Goal: Information Seeking & Learning: Check status

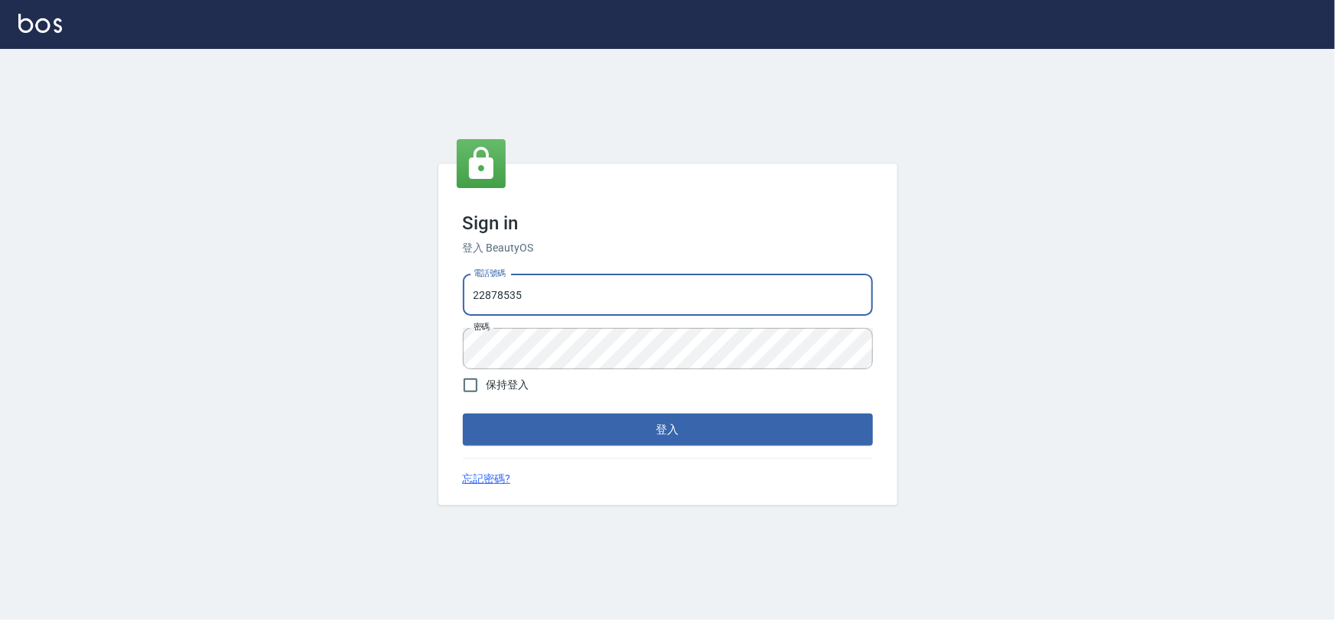
drag, startPoint x: 687, startPoint y: 282, endPoint x: 692, endPoint y: 314, distance: 32.5
click at [688, 286] on input "22878535" at bounding box center [668, 295] width 410 height 41
drag, startPoint x: 551, startPoint y: 314, endPoint x: 552, endPoint y: 303, distance: 11.6
click at [551, 314] on input "0986274417" at bounding box center [668, 295] width 410 height 41
click at [551, 301] on input "0986274417" at bounding box center [668, 295] width 410 height 41
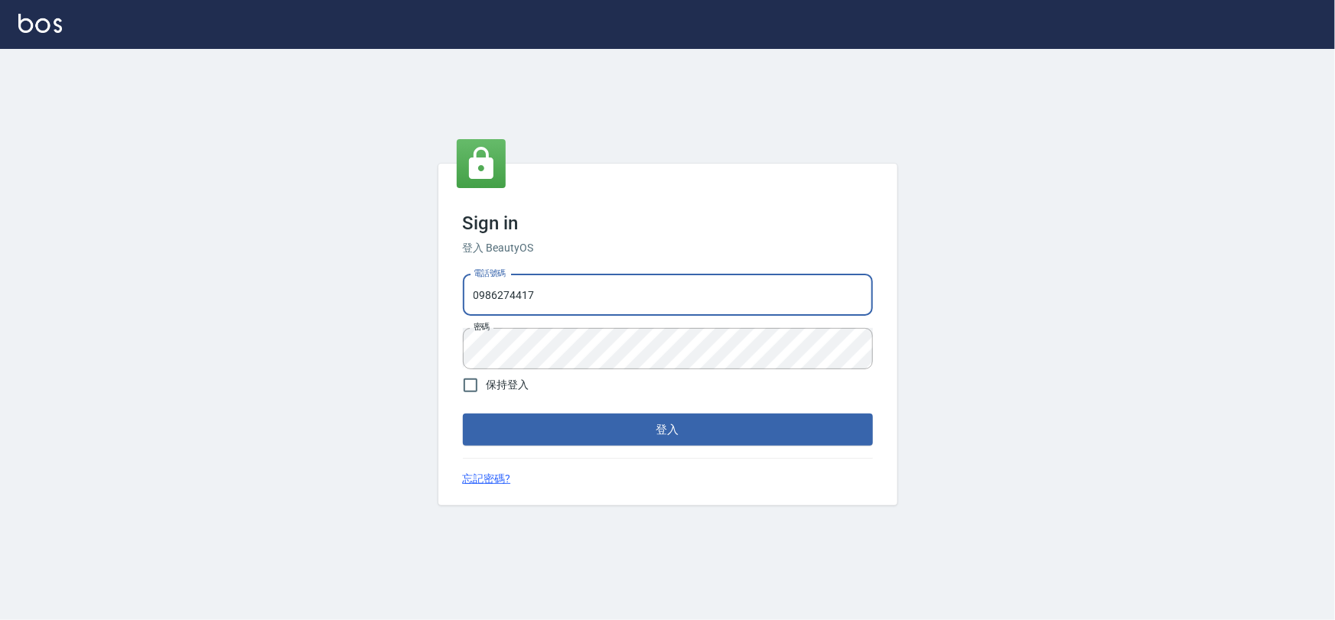
type input "22878535"
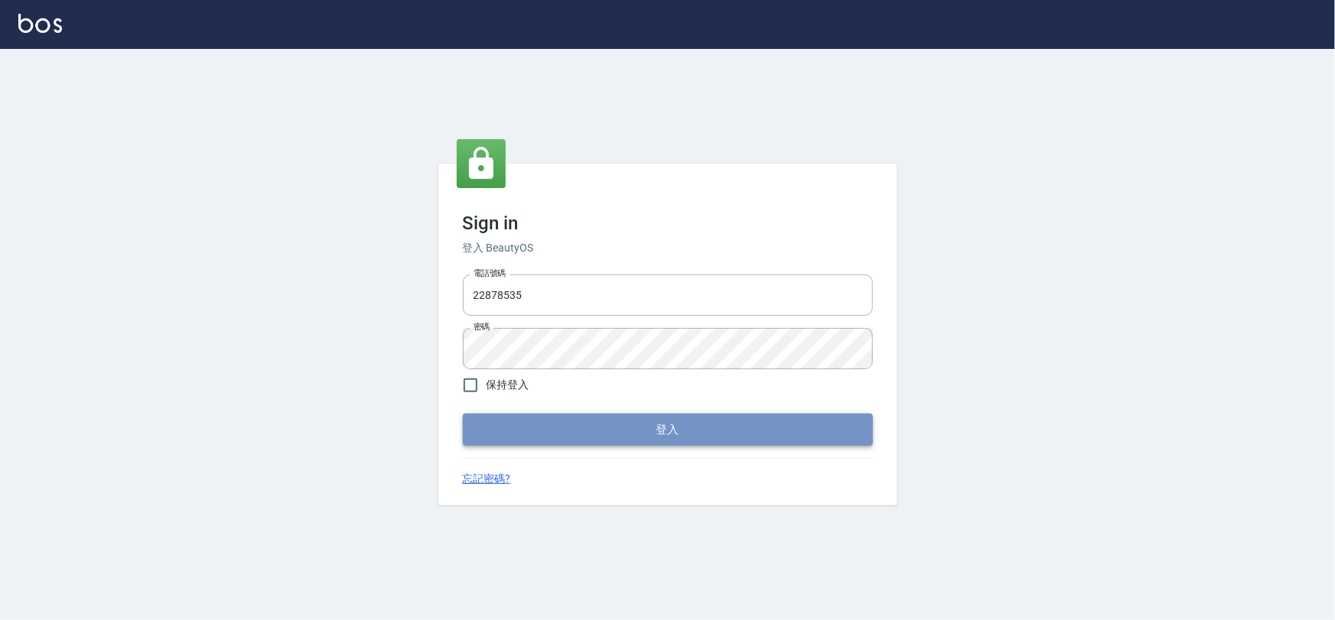
click at [625, 415] on button "登入" at bounding box center [668, 430] width 410 height 32
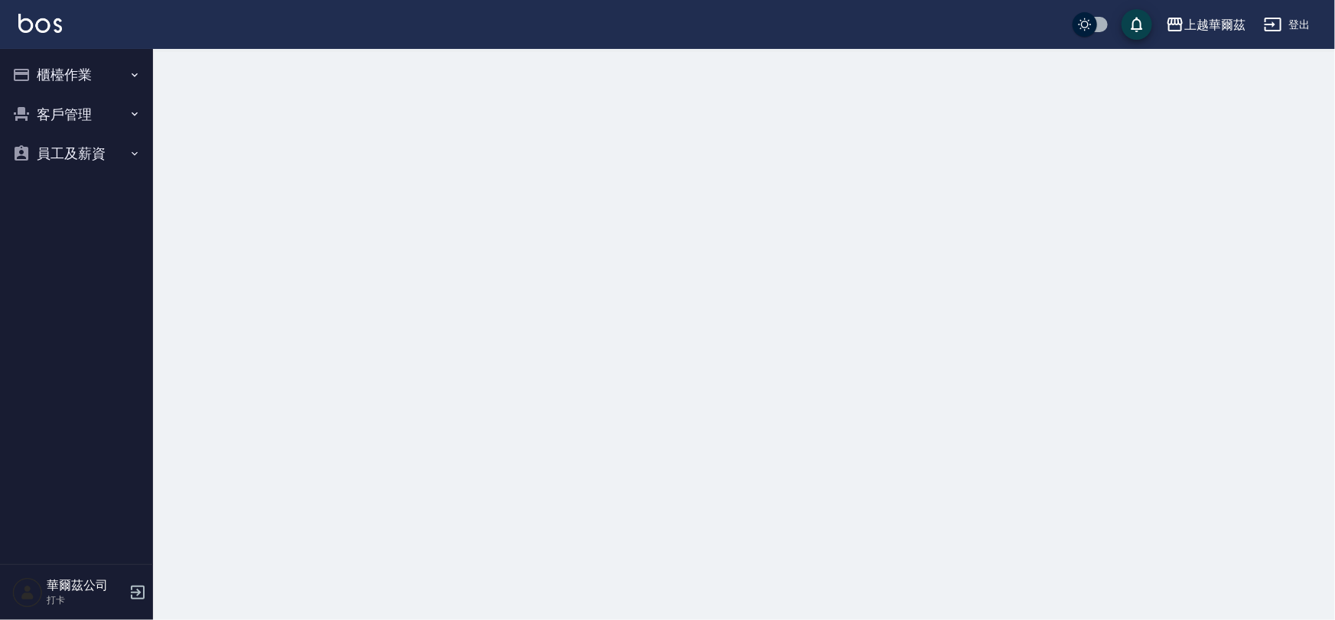
click at [108, 76] on button "櫃檯作業" at bounding box center [76, 75] width 141 height 40
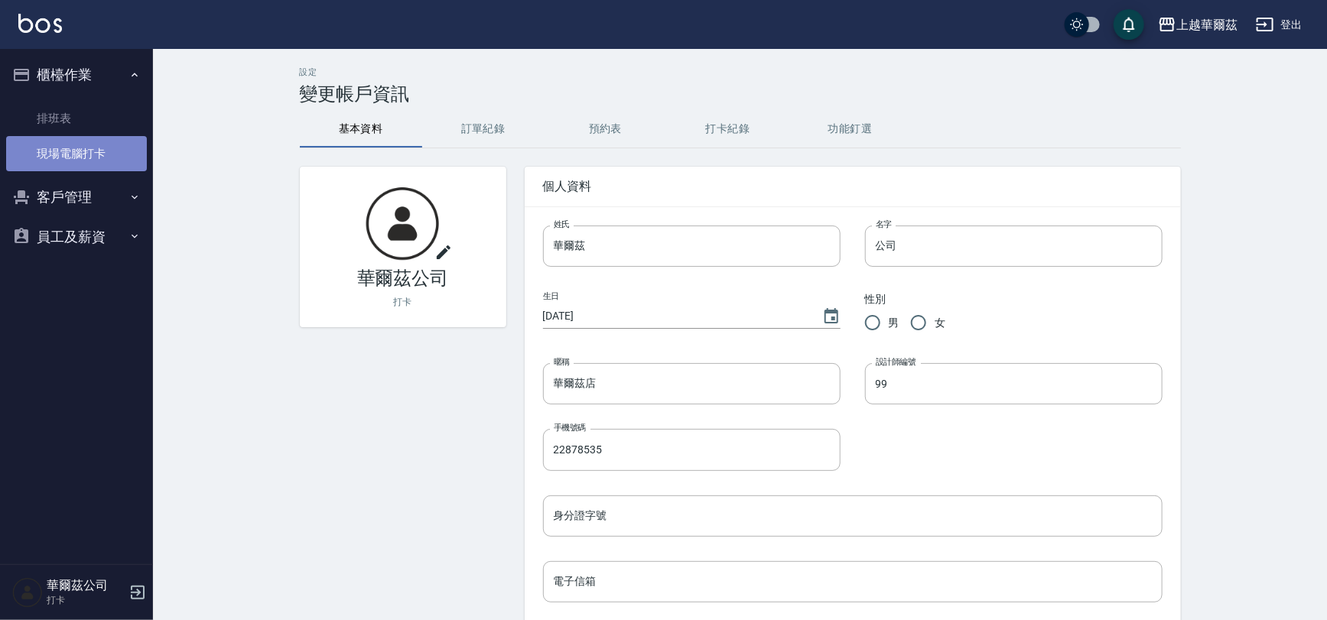
click at [112, 151] on link "現場電腦打卡" at bounding box center [76, 153] width 141 height 35
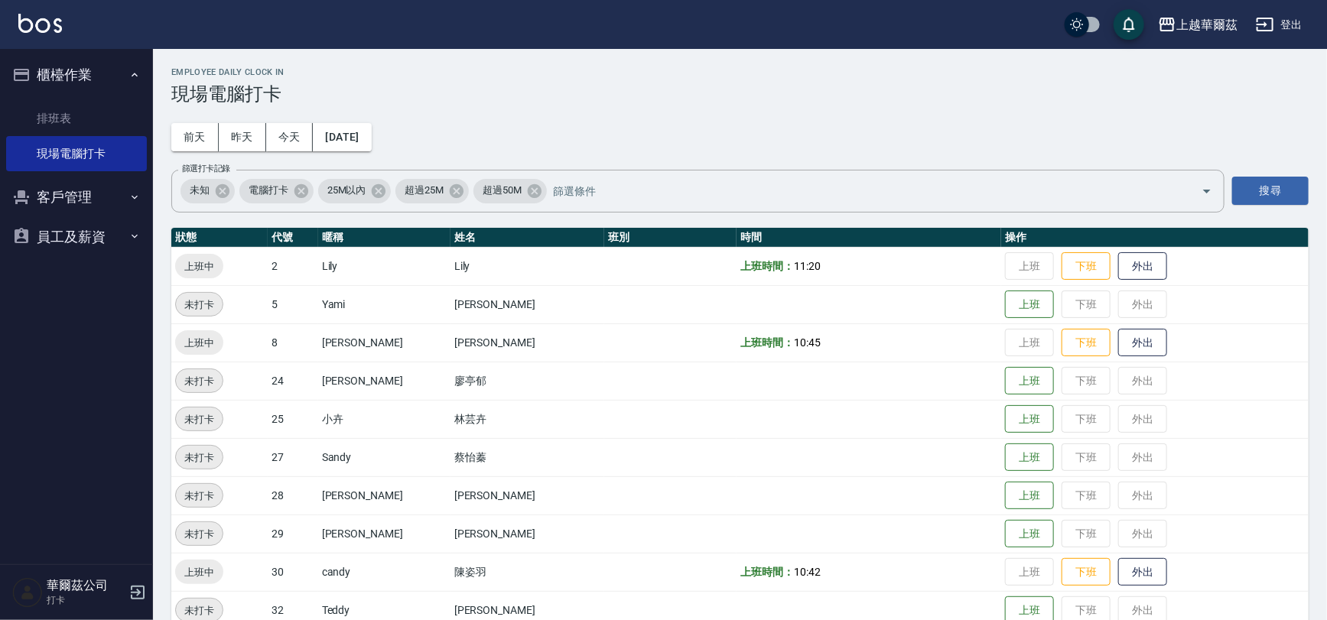
click at [83, 99] on ul "排班表 現場電腦打卡" at bounding box center [76, 136] width 141 height 83
click at [103, 115] on link "排班表" at bounding box center [76, 118] width 141 height 35
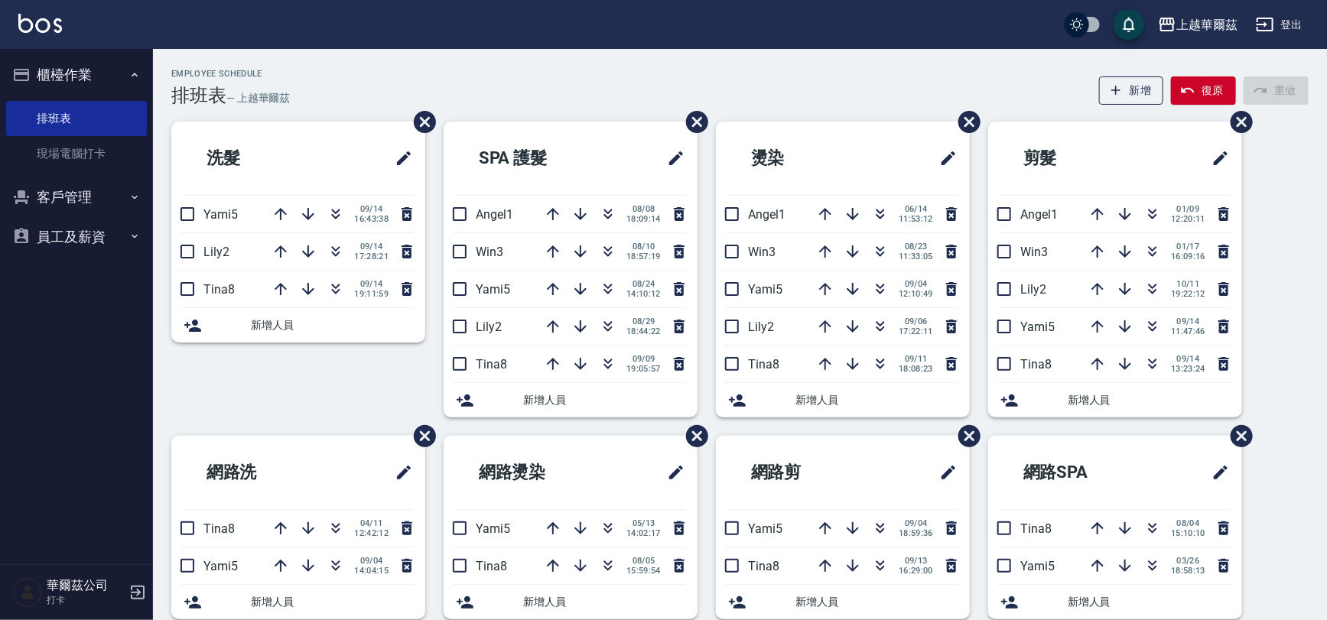
click at [1279, 21] on button "登出" at bounding box center [1279, 25] width 59 height 28
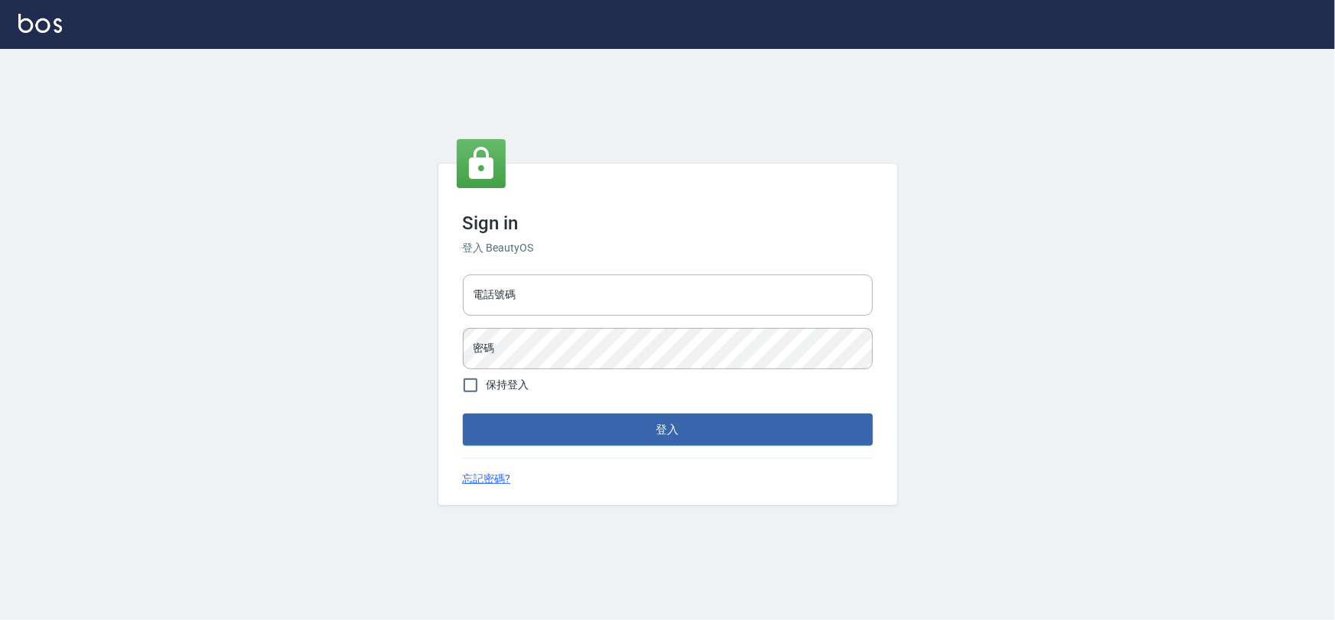
type input "22878535"
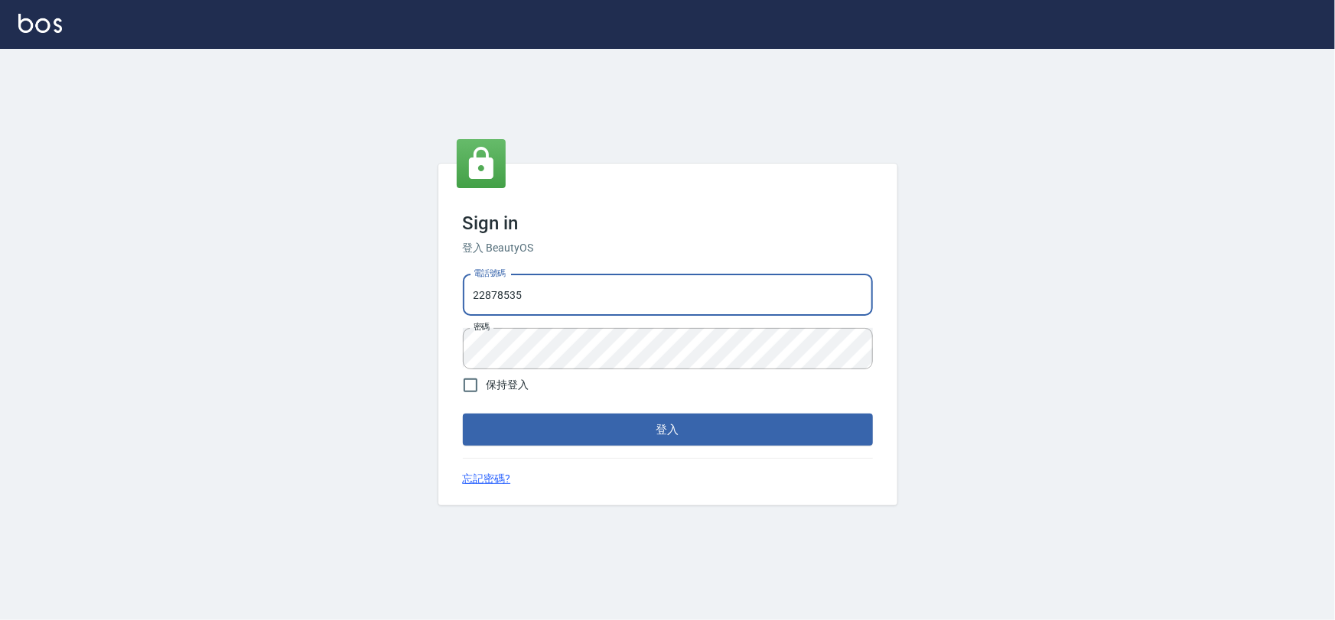
click at [531, 303] on input "22878535" at bounding box center [668, 295] width 410 height 41
type input "0975575780"
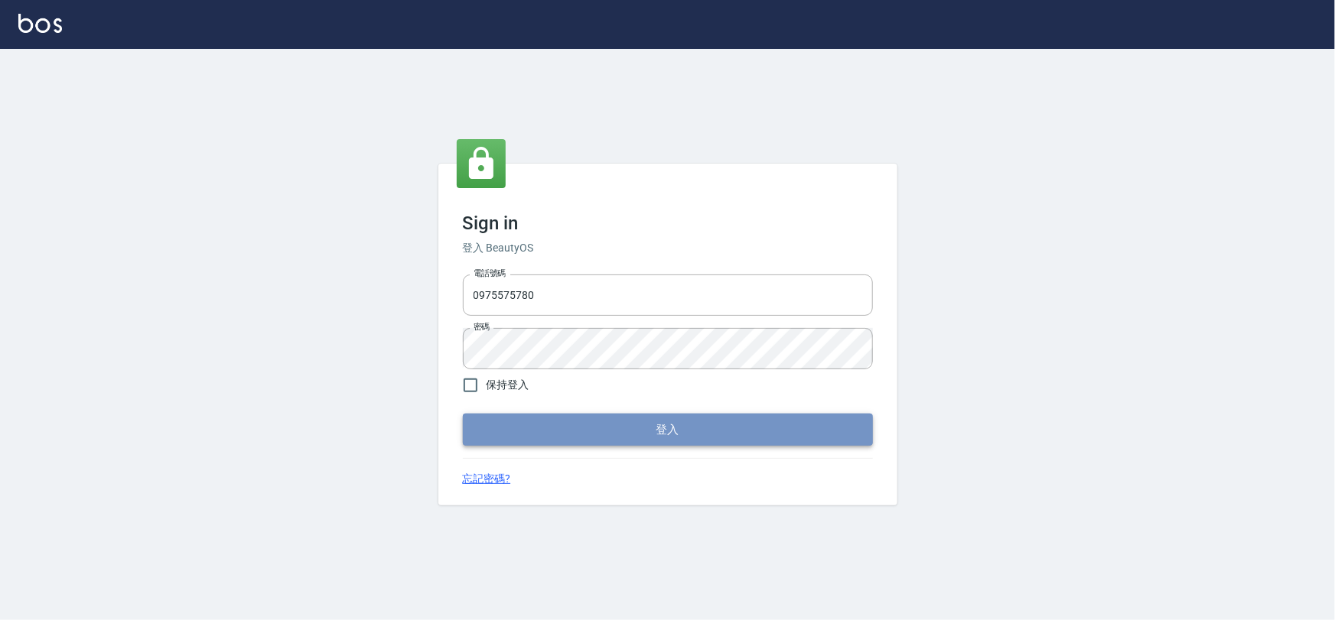
click at [574, 431] on button "登入" at bounding box center [668, 430] width 410 height 32
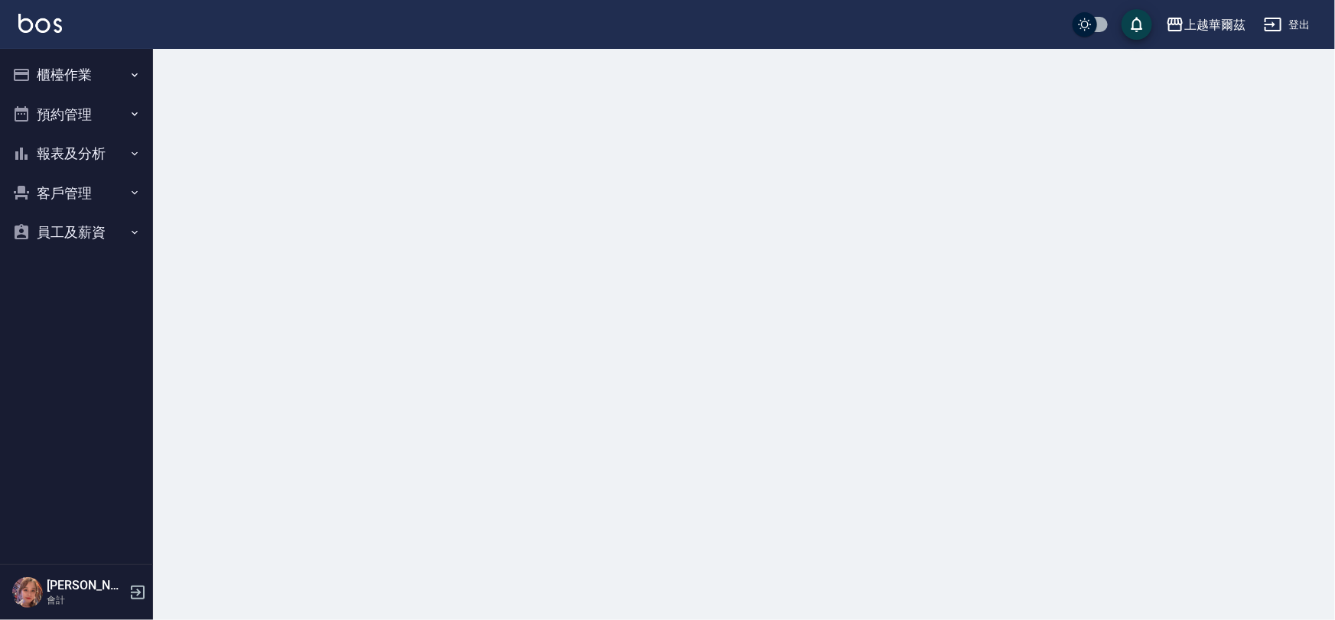
click at [68, 158] on button "報表及分析" at bounding box center [76, 154] width 141 height 40
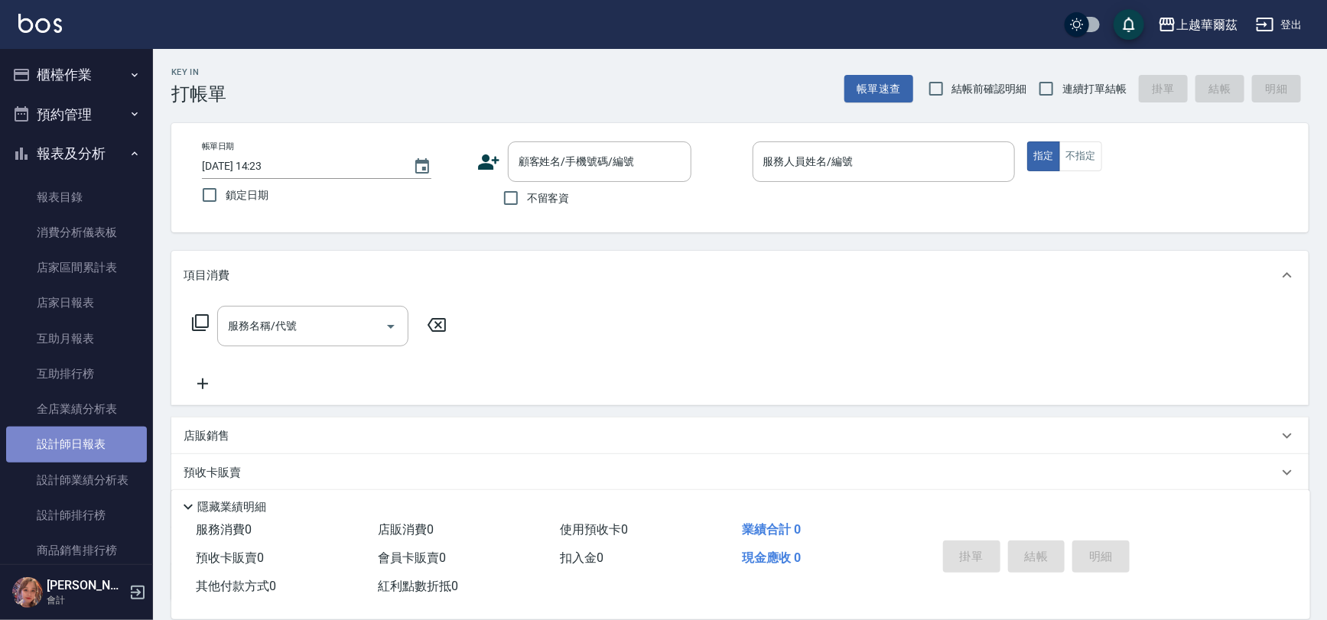
click at [92, 440] on link "設計師日報表" at bounding box center [76, 444] width 141 height 35
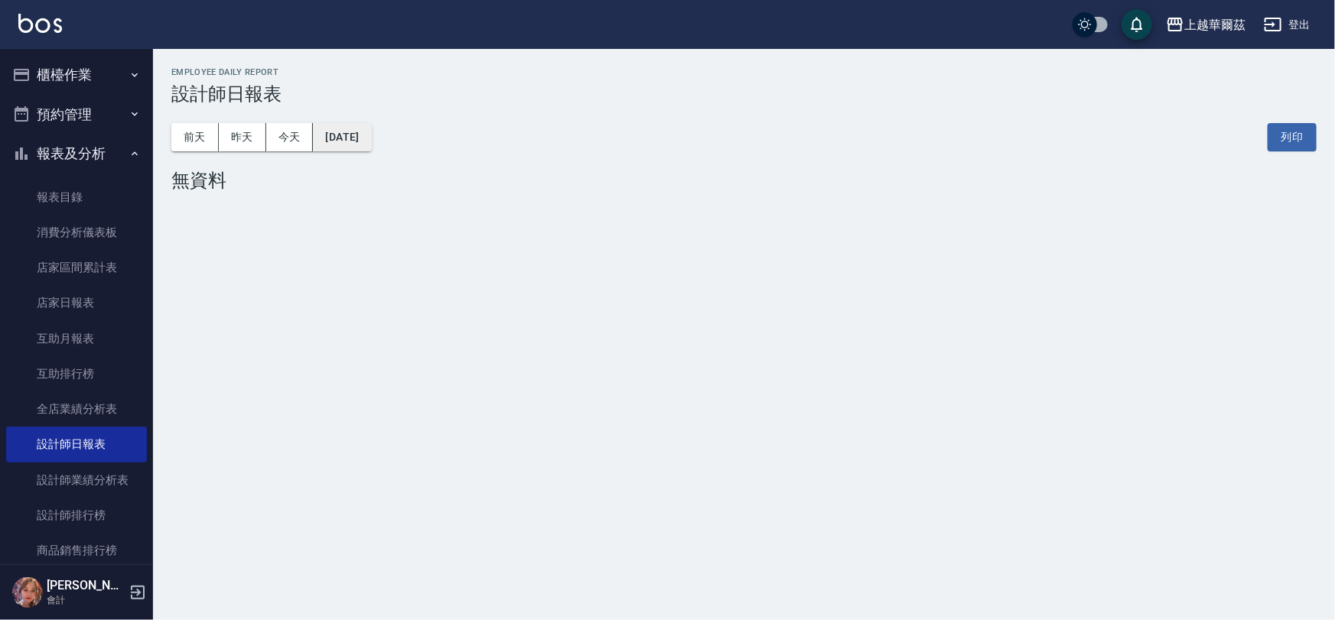
click at [371, 133] on button "[DATE]" at bounding box center [342, 137] width 58 height 28
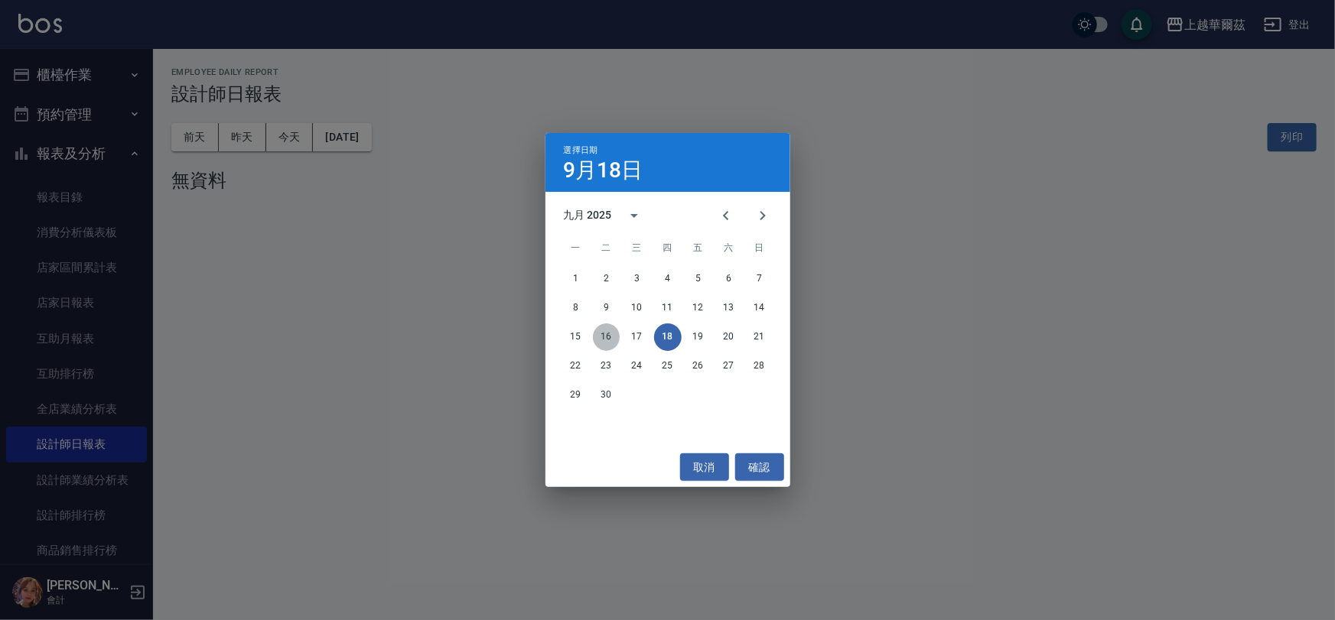
click at [612, 335] on button "16" at bounding box center [607, 338] width 28 height 28
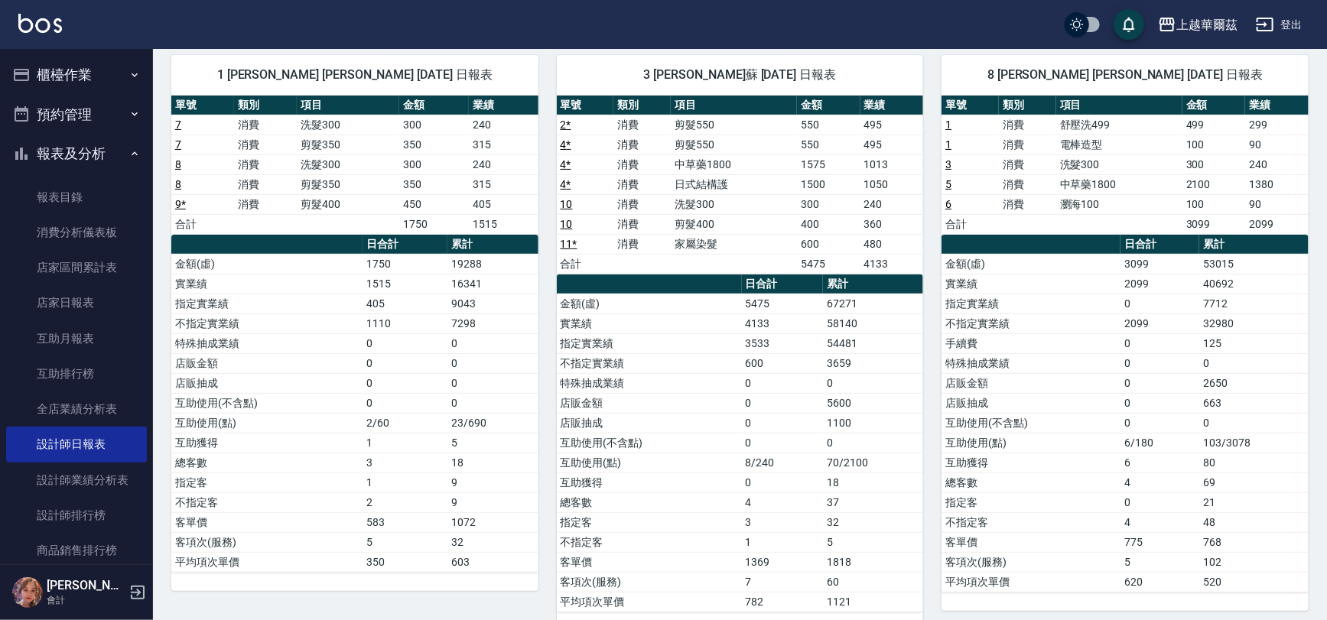
scroll to position [141, 0]
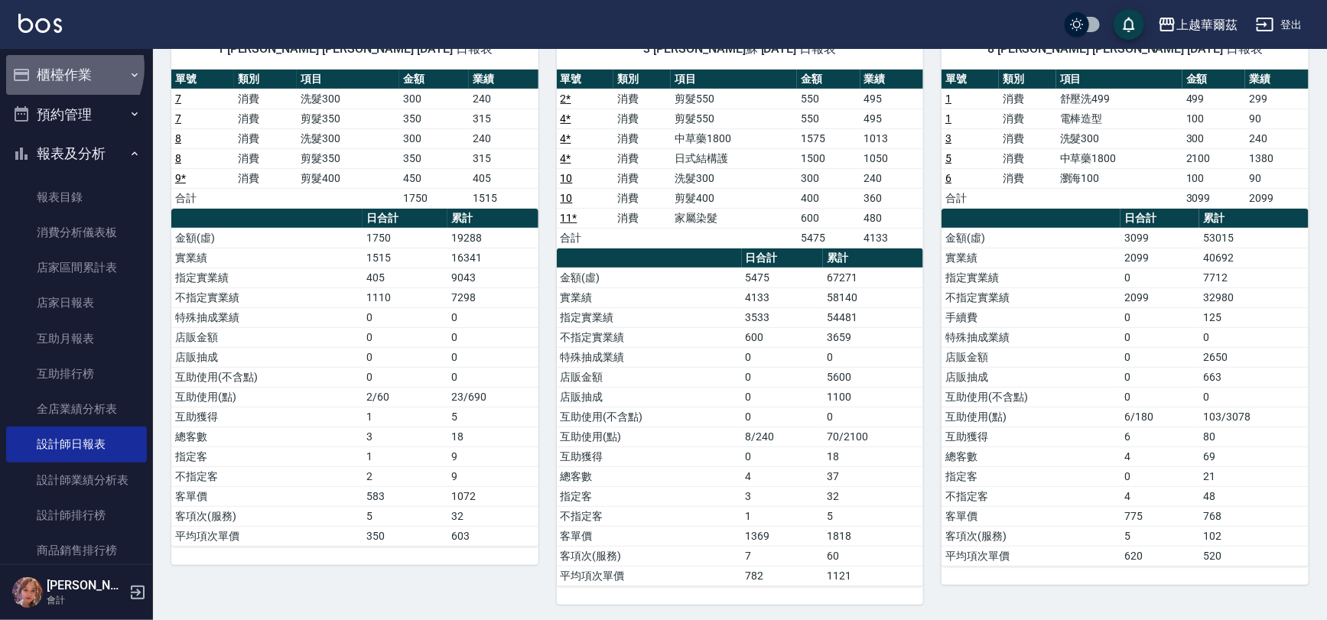
click at [61, 67] on button "櫃檯作業" at bounding box center [76, 75] width 141 height 40
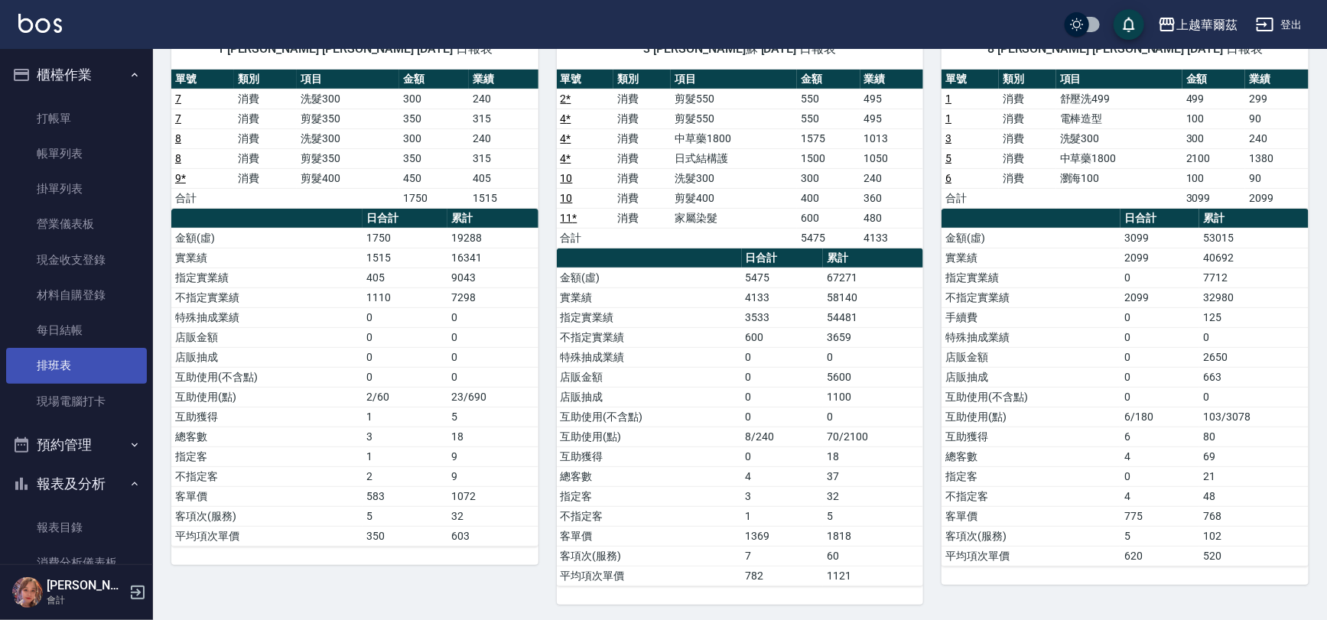
click at [62, 362] on link "排班表" at bounding box center [76, 365] width 141 height 35
